Goal: Task Accomplishment & Management: Complete application form

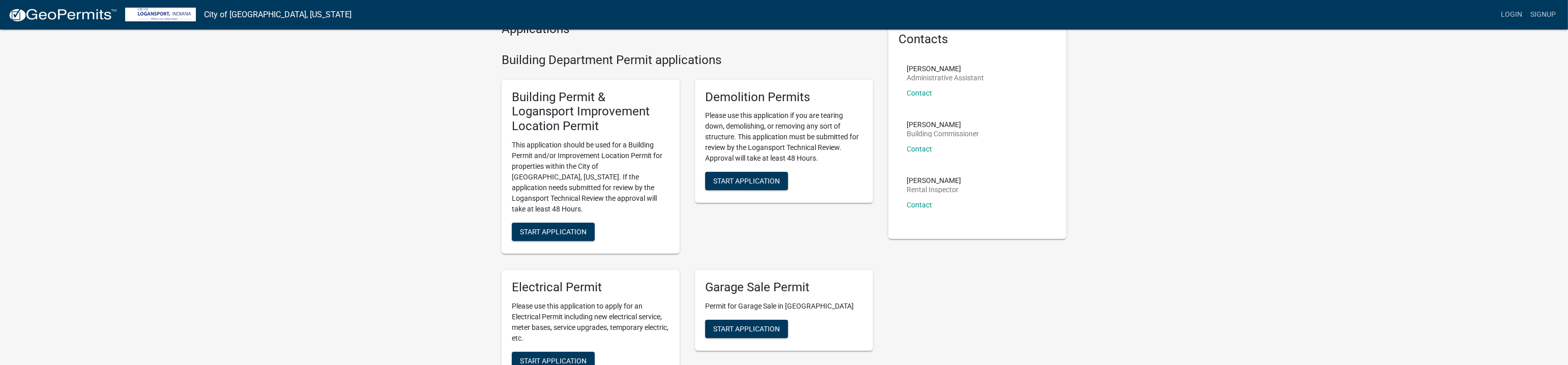
scroll to position [50, 0]
click at [551, 228] on span "Start Application" at bounding box center [553, 232] width 66 height 8
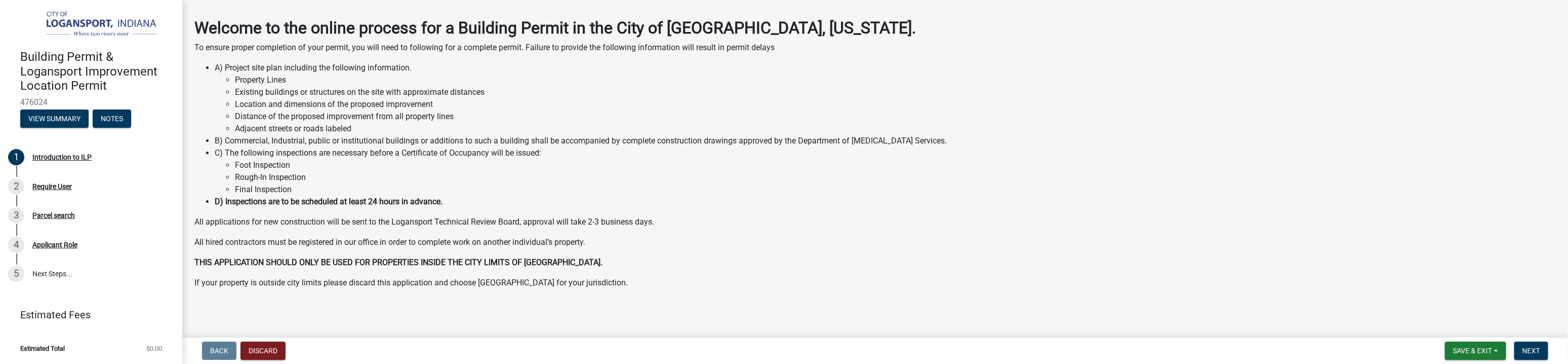
scroll to position [41, 0]
click at [54, 120] on button "View Summary" at bounding box center [55, 119] width 69 height 19
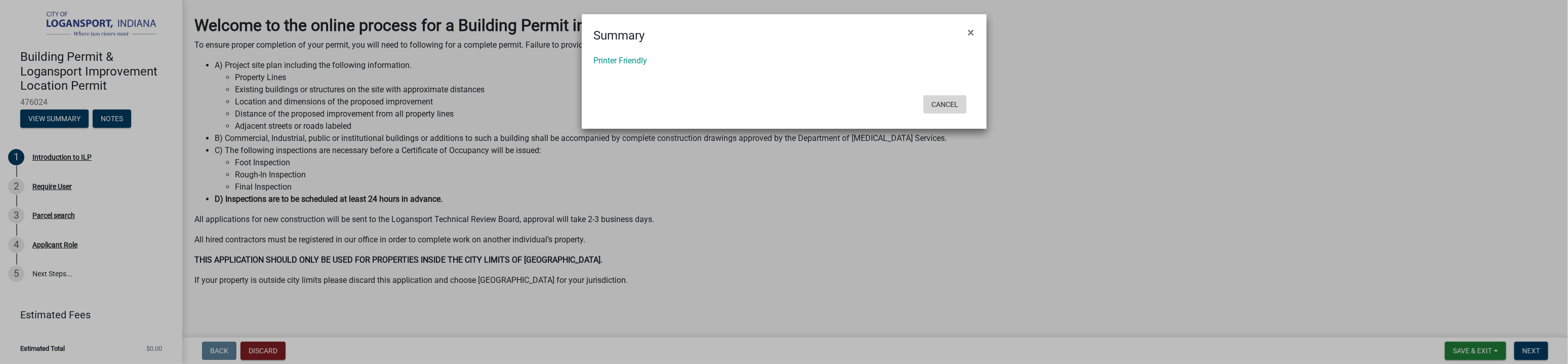
click at [939, 103] on button "Cancel" at bounding box center [945, 104] width 43 height 19
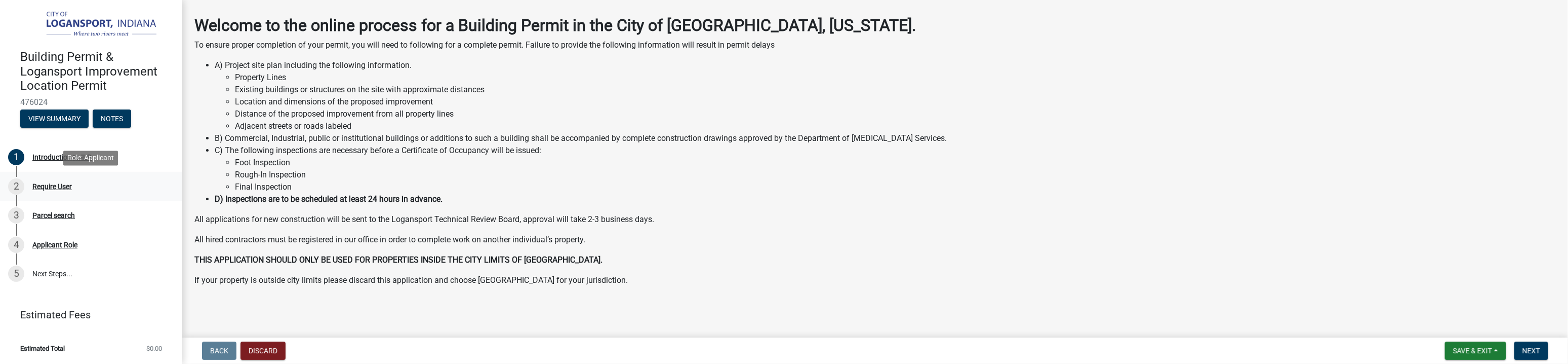
click at [60, 187] on div "Require User" at bounding box center [52, 187] width 39 height 7
click at [44, 185] on div "Require User" at bounding box center [52, 187] width 39 height 7
click at [59, 214] on div "Parcel search" at bounding box center [54, 216] width 43 height 7
click at [56, 248] on div "Applicant Role" at bounding box center [55, 245] width 45 height 7
